Goal: Task Accomplishment & Management: Manage account settings

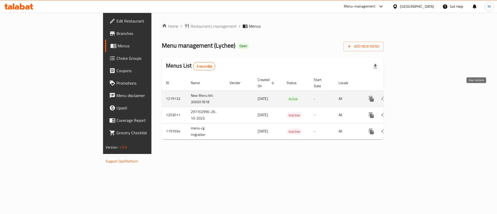
click at [415, 95] on link "enhanced table" at bounding box center [408, 99] width 12 height 12
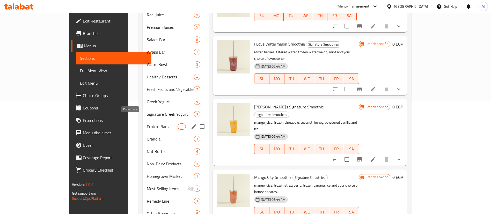
scroll to position [128, 0]
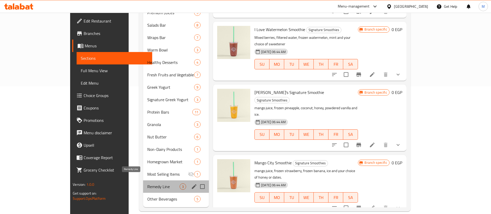
click at [147, 183] on span "Remedy Line" at bounding box center [163, 186] width 32 height 6
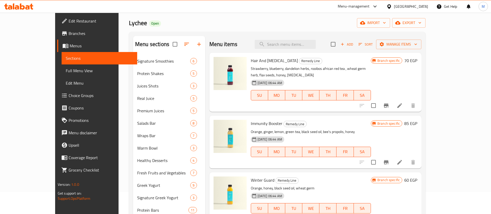
scroll to position [21, 0]
click at [389, 103] on icon "Branch-specific-item" at bounding box center [386, 106] width 6 height 6
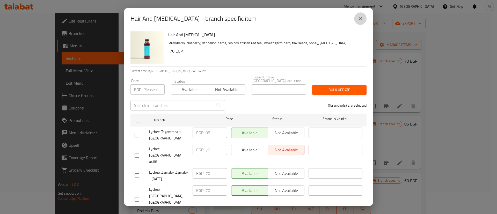
click at [360, 20] on icon "close" at bounding box center [360, 19] width 6 height 6
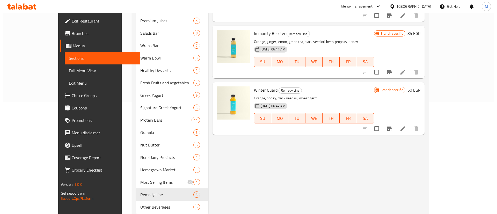
scroll to position [112, 0]
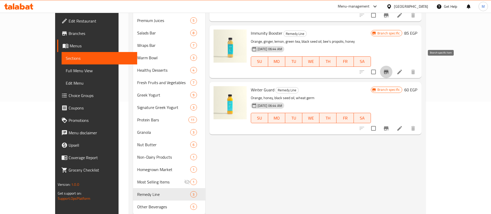
click at [388, 70] on icon "Branch-specific-item" at bounding box center [386, 72] width 5 height 4
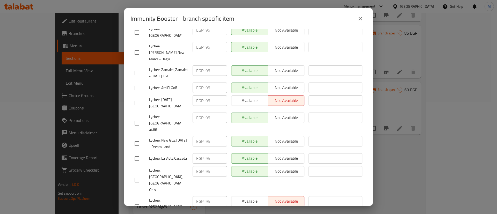
scroll to position [0, 0]
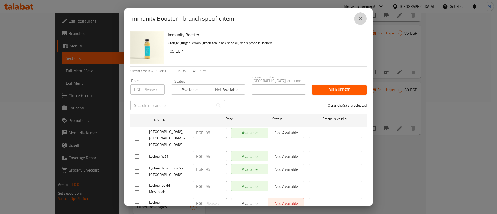
click at [359, 18] on icon "close" at bounding box center [360, 19] width 6 height 6
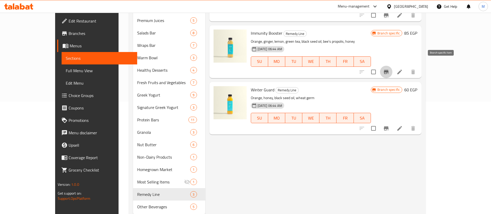
click at [392, 67] on button "Branch-specific-item" at bounding box center [386, 72] width 12 height 12
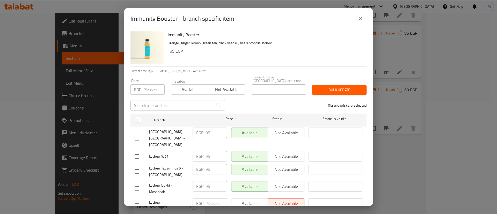
click at [146, 84] on input "number" at bounding box center [153, 89] width 21 height 10
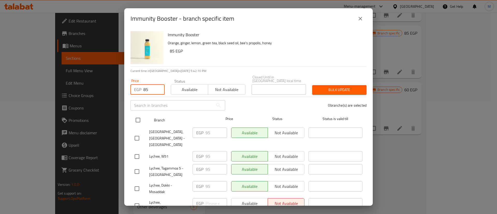
type input "85"
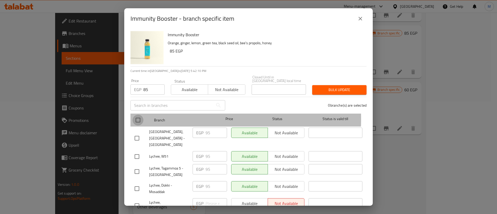
click at [139, 115] on input "checkbox" at bounding box center [137, 120] width 11 height 11
checkbox input "true"
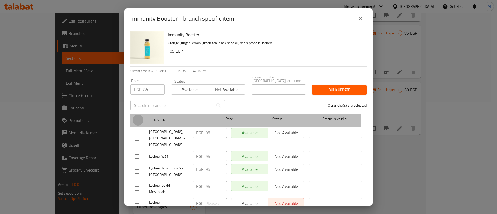
checkbox input "true"
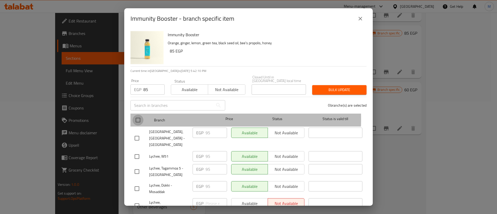
checkbox input "true"
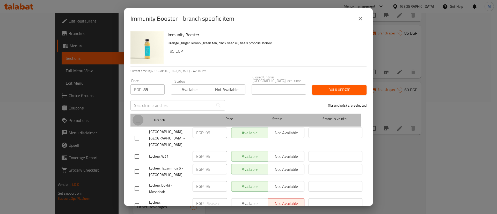
checkbox input "true"
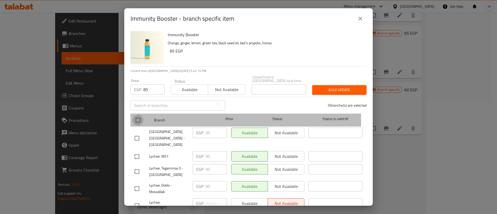
checkbox input "true"
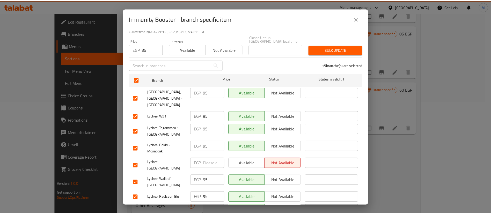
scroll to position [49, 0]
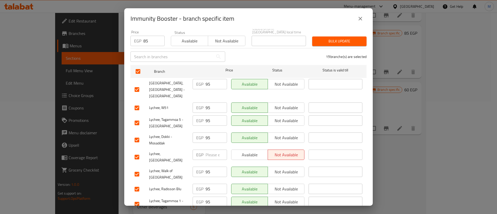
click at [141, 152] on input "checkbox" at bounding box center [136, 157] width 11 height 11
checkbox input "false"
click at [340, 38] on span "Bulk update" at bounding box center [339, 41] width 46 height 6
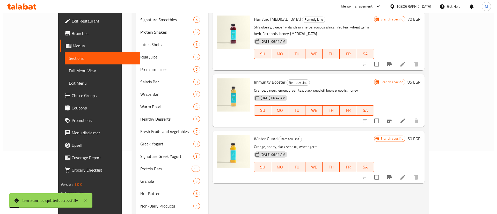
scroll to position [58, 0]
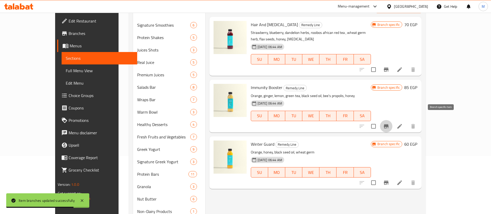
click at [388, 124] on icon "Branch-specific-item" at bounding box center [386, 126] width 5 height 4
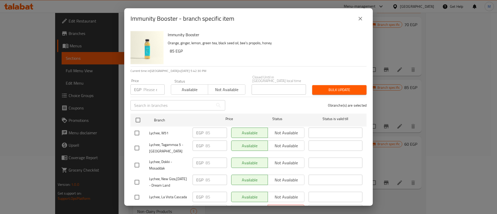
click at [442, 120] on div "Immunity Booster - branch specific item Immunity Booster Orange, ginger, lemon,…" at bounding box center [248, 107] width 497 height 214
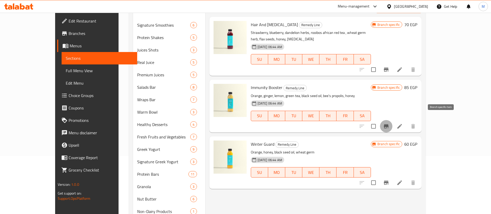
click at [389, 123] on icon "Branch-specific-item" at bounding box center [386, 126] width 6 height 6
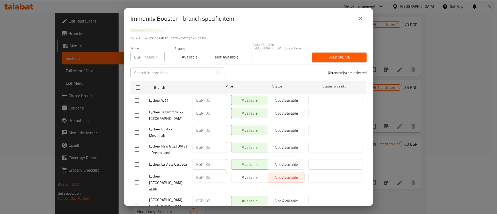
scroll to position [29, 0]
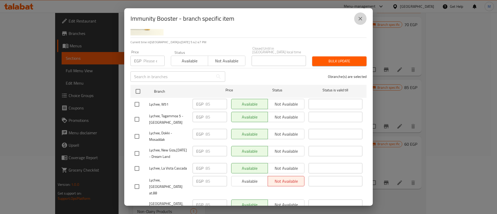
click at [361, 24] on button "close" at bounding box center [360, 18] width 12 height 12
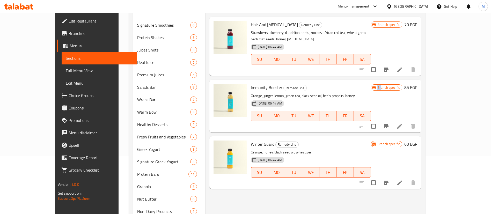
drag, startPoint x: 436, startPoint y: 106, endPoint x: 441, endPoint y: 112, distance: 8.1
click at [417, 112] on div "Branch specific 85 EGP" at bounding box center [394, 106] width 46 height 44
click at [389, 123] on icon "Branch-specific-item" at bounding box center [386, 126] width 6 height 6
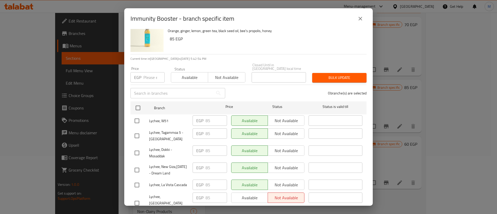
scroll to position [0, 0]
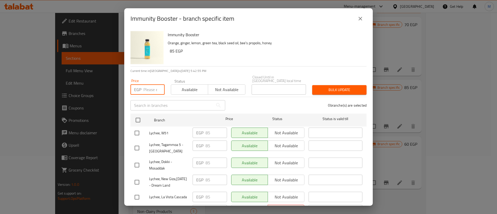
click at [147, 88] on input "number" at bounding box center [153, 89] width 21 height 10
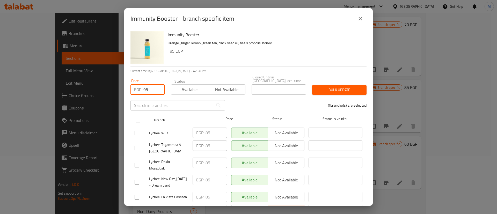
type input "95"
click at [139, 115] on input "checkbox" at bounding box center [137, 120] width 11 height 11
checkbox input "true"
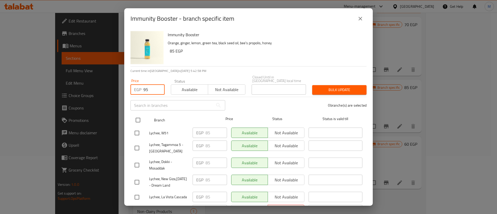
checkbox input "true"
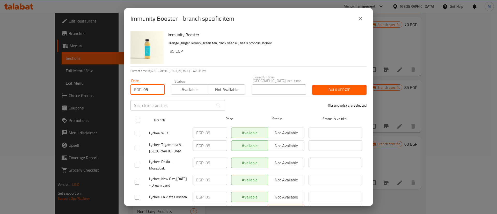
checkbox input "true"
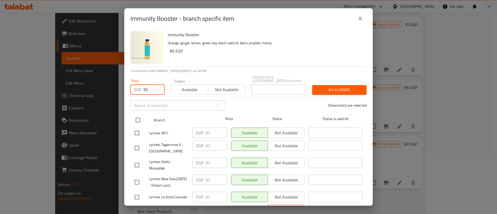
checkbox input "true"
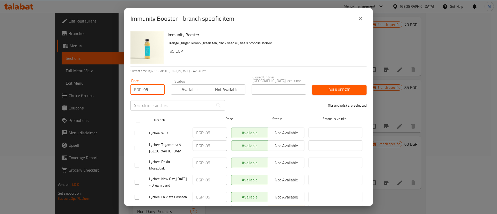
checkbox input "true"
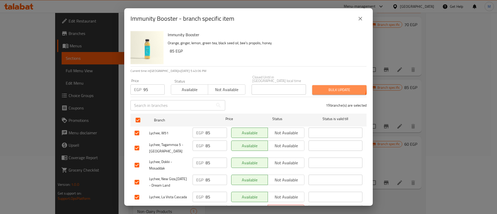
click at [334, 87] on span "Bulk update" at bounding box center [339, 90] width 46 height 6
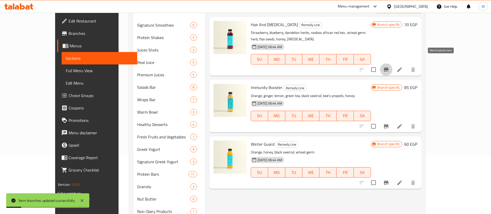
click at [388, 67] on icon "Branch-specific-item" at bounding box center [386, 69] width 5 height 4
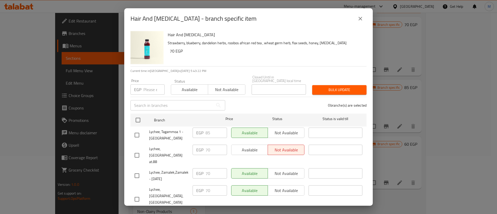
click at [147, 84] on input "number" at bounding box center [153, 89] width 21 height 10
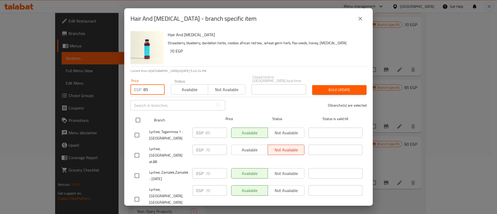
type input "85"
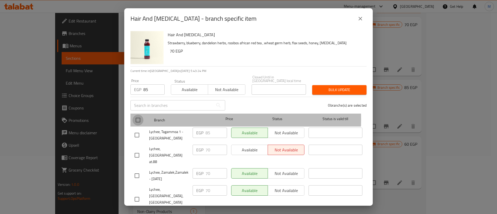
click at [140, 115] on input "checkbox" at bounding box center [137, 120] width 11 height 11
checkbox input "true"
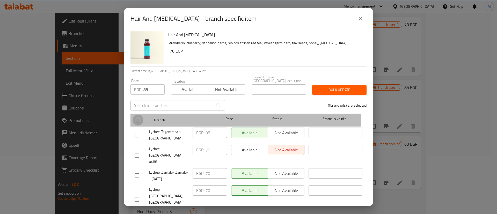
checkbox input "true"
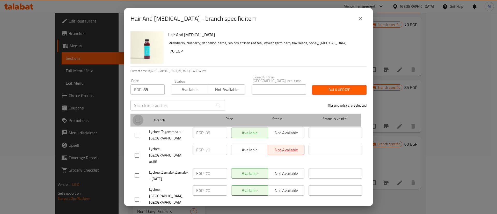
checkbox input "true"
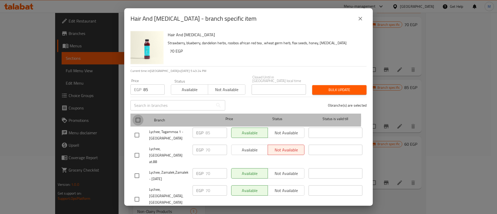
checkbox input "true"
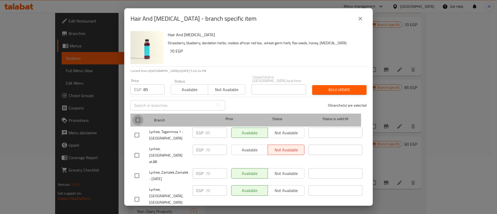
checkbox input "true"
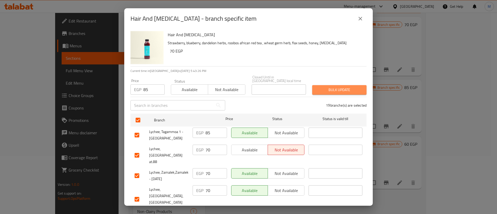
click at [342, 87] on span "Bulk update" at bounding box center [339, 90] width 46 height 6
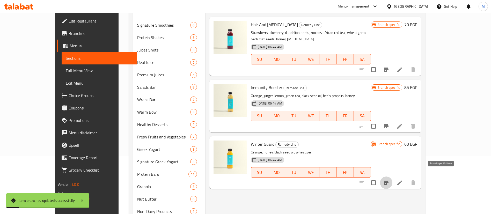
click at [388, 181] on icon "Branch-specific-item" at bounding box center [386, 183] width 5 height 4
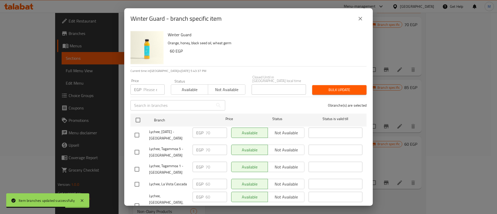
click at [158, 92] on div "Price EGP Price" at bounding box center [147, 87] width 40 height 22
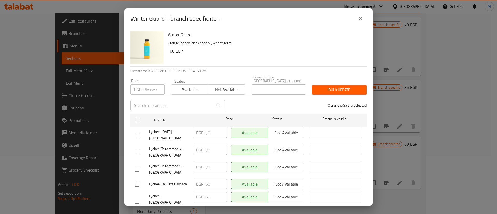
click at [151, 88] on input "number" at bounding box center [153, 89] width 21 height 10
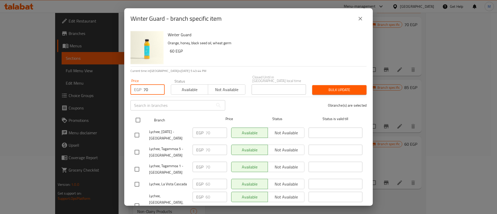
type input "70"
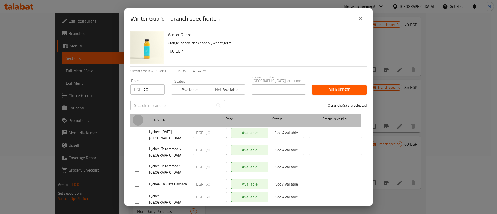
click at [141, 115] on input "checkbox" at bounding box center [137, 120] width 11 height 11
checkbox input "true"
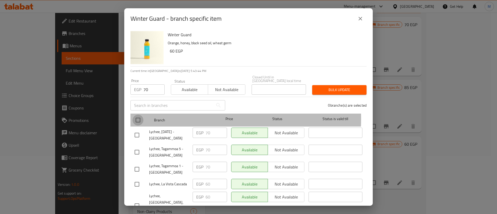
checkbox input "true"
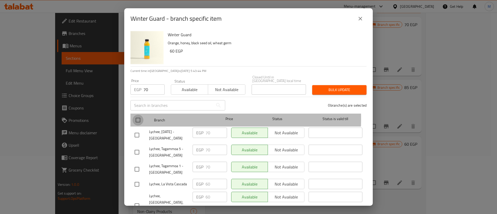
checkbox input "true"
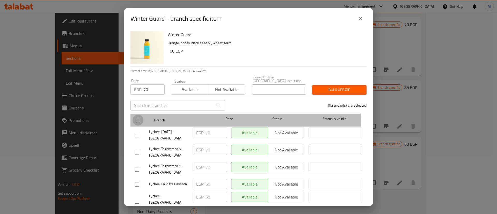
checkbox input "true"
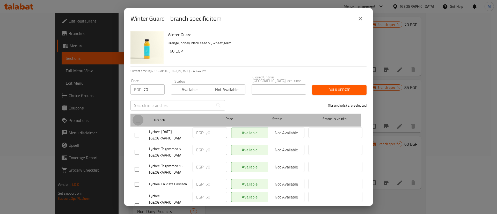
checkbox input "true"
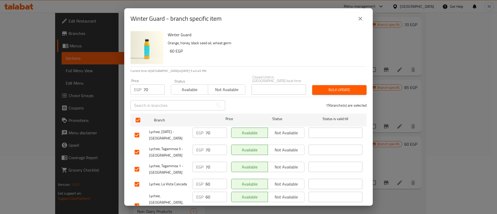
click at [330, 88] on span "Bulk update" at bounding box center [339, 90] width 46 height 6
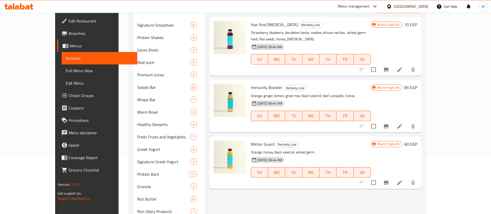
click at [330, 93] on p "Orange, ginger, lemon, green tea, black seed oil, bee's propolis, honey" at bounding box center [311, 96] width 120 height 6
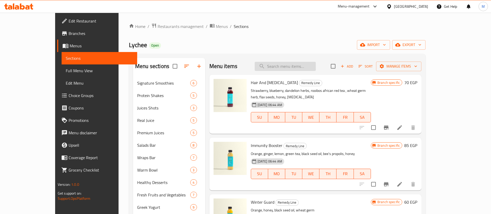
click at [309, 68] on input "search" at bounding box center [284, 66] width 61 height 9
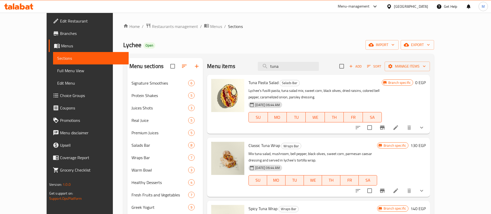
type input "tuna"
click at [427, 132] on button "show more" at bounding box center [421, 127] width 12 height 12
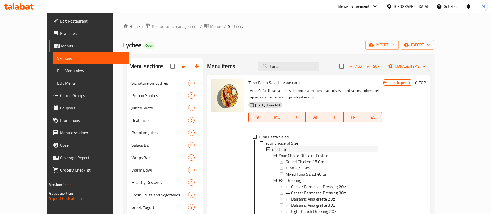
click at [272, 148] on span "medium" at bounding box center [279, 149] width 14 height 6
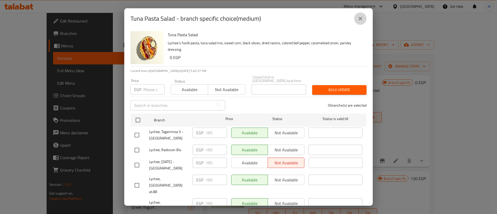
click at [361, 18] on icon "close" at bounding box center [360, 19] width 6 height 6
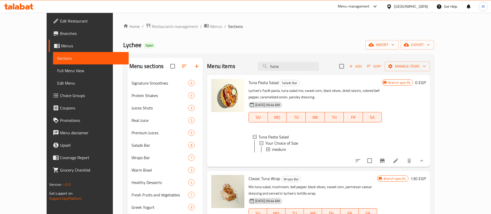
click at [266, 150] on icon at bounding box center [268, 149] width 4 height 4
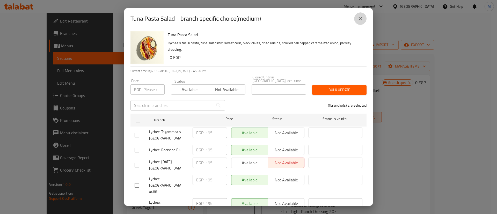
click at [361, 19] on icon "close" at bounding box center [360, 19] width 4 height 4
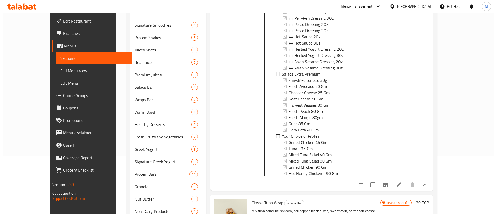
scroll to position [226, 0]
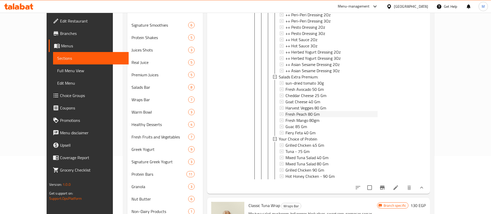
click at [297, 111] on span "Fresh Peach 80 Gm" at bounding box center [302, 114] width 34 height 6
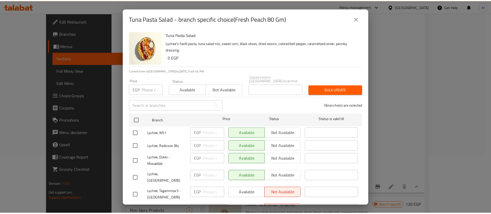
scroll to position [237, 0]
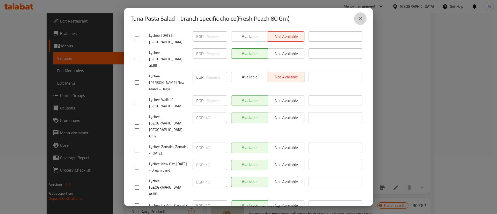
click at [363, 16] on button "close" at bounding box center [360, 18] width 12 height 12
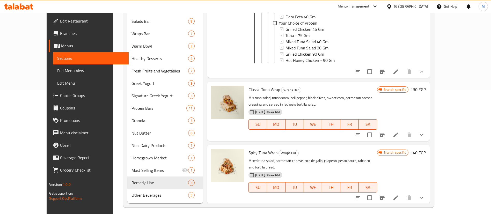
scroll to position [128, 0]
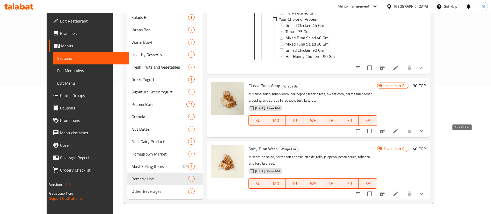
click at [424, 134] on icon "show more" at bounding box center [421, 131] width 6 height 6
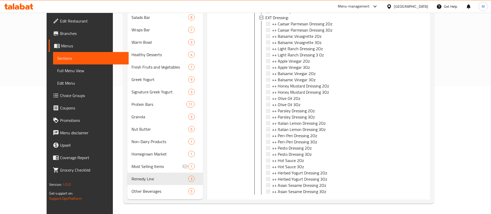
scroll to position [606, 0]
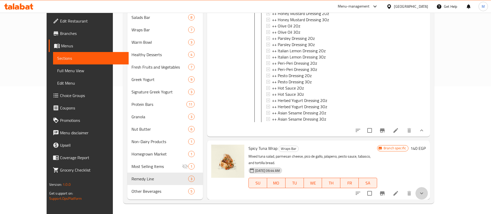
click at [427, 189] on button "show more" at bounding box center [421, 193] width 12 height 12
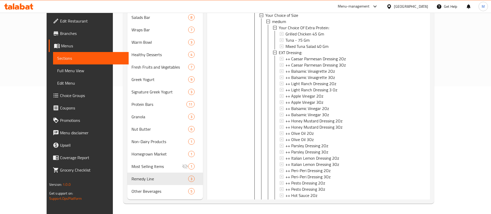
scroll to position [0, 0]
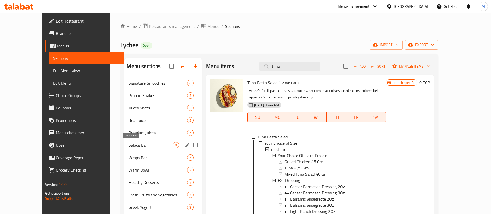
click at [132, 146] on span "Salads Bar" at bounding box center [151, 145] width 44 height 6
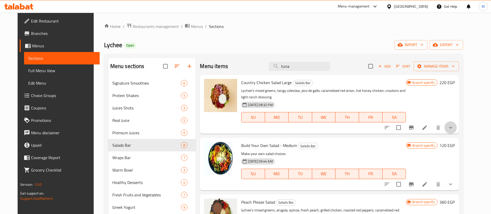
click at [456, 124] on button "show more" at bounding box center [450, 127] width 12 height 12
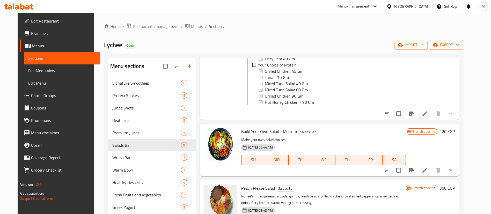
scroll to position [345, 0]
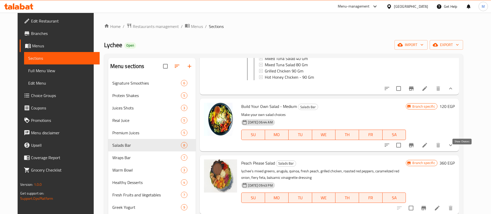
click at [452, 146] on icon "show more" at bounding box center [450, 145] width 3 height 2
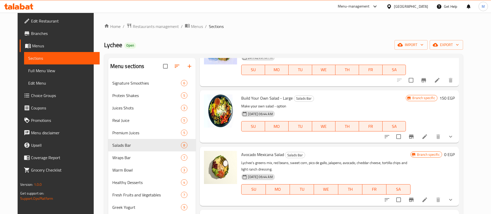
scroll to position [1303, 0]
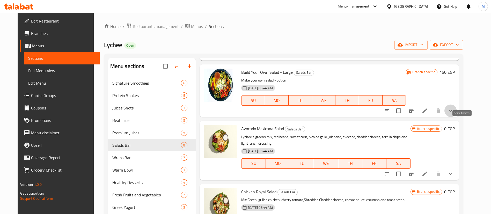
click at [453, 114] on icon "show more" at bounding box center [450, 111] width 6 height 6
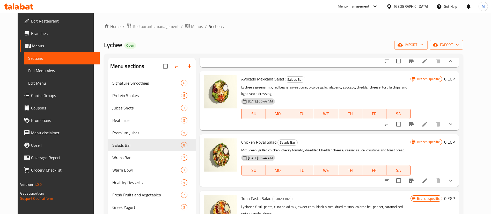
scroll to position [2076, 0]
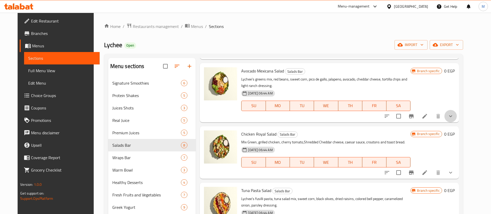
click at [456, 122] on button "show more" at bounding box center [450, 116] width 12 height 12
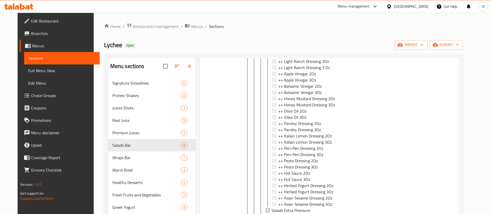
scroll to position [128, 0]
